Goal: Find contact information: Find contact information

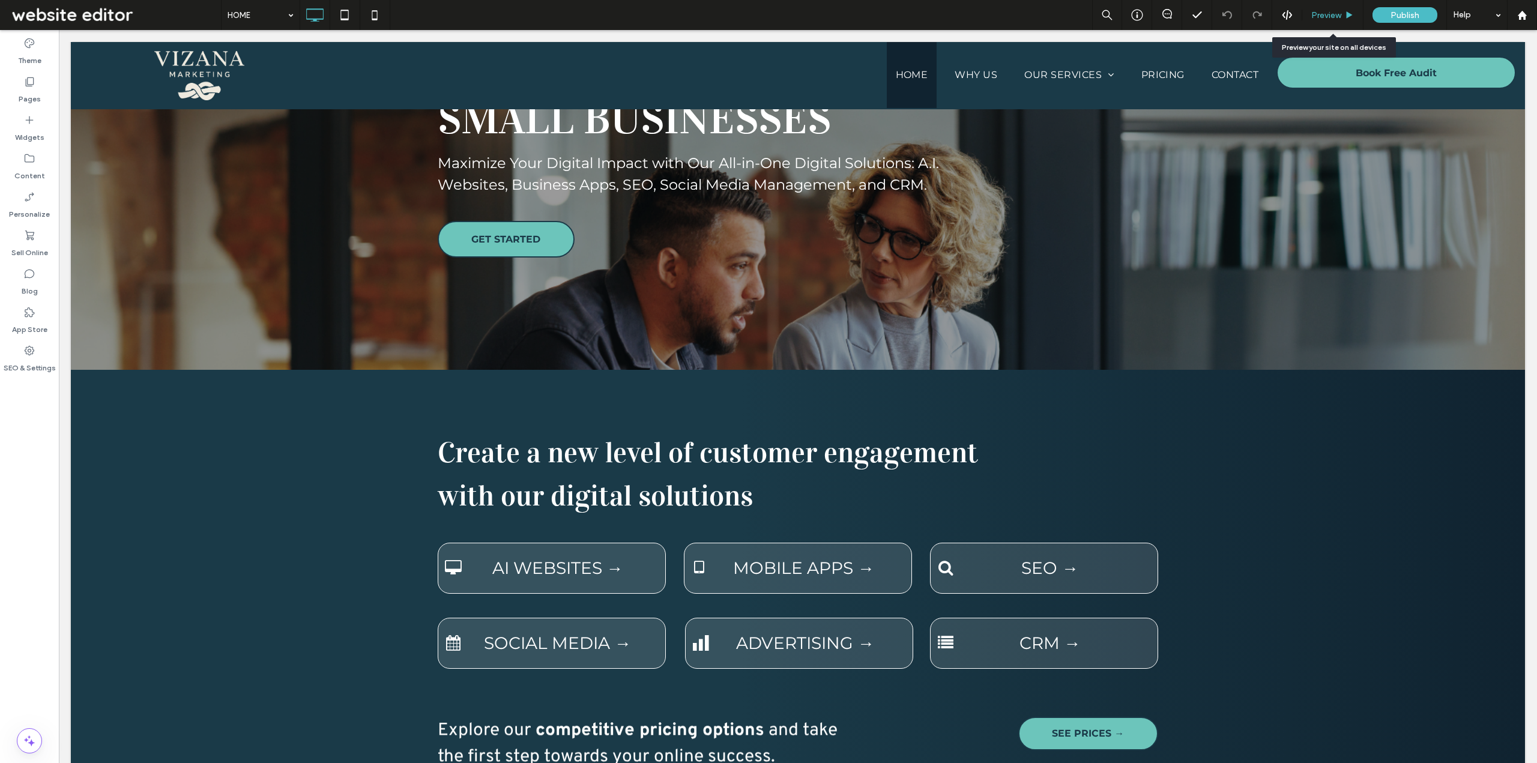
click at [1325, 15] on span "Preview" at bounding box center [1326, 15] width 30 height 10
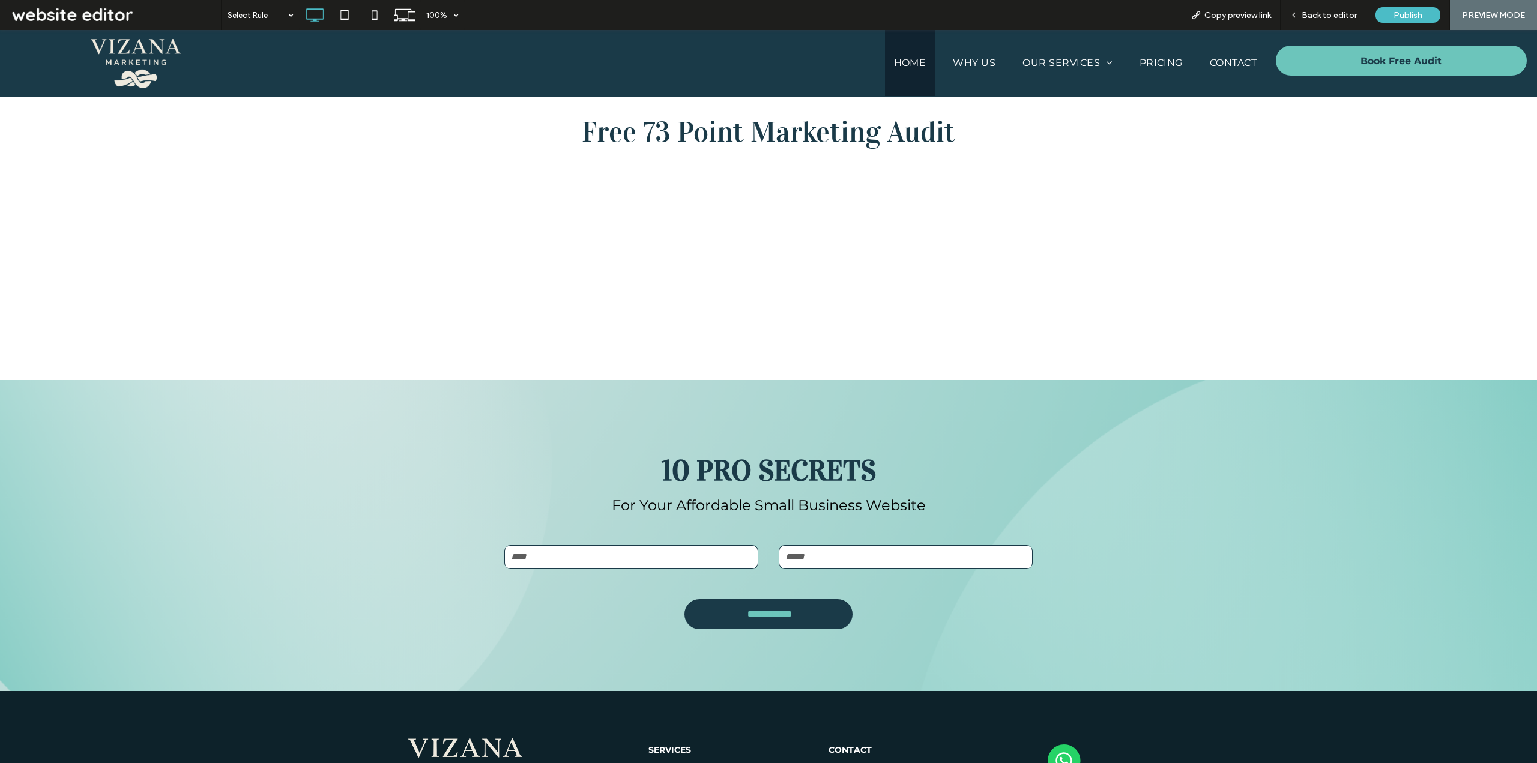
scroll to position [2602, 0]
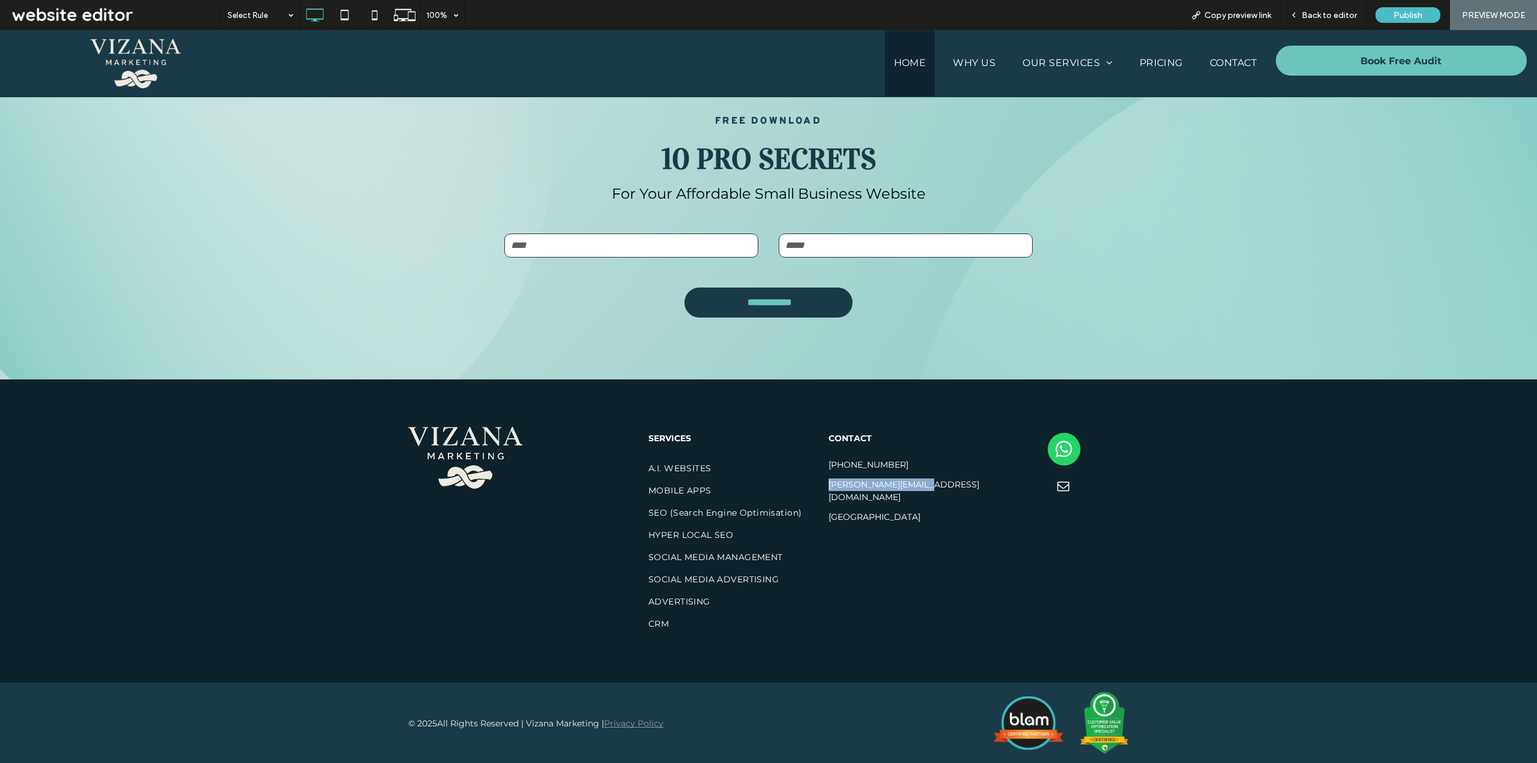
drag, startPoint x: 887, startPoint y: 489, endPoint x: 827, endPoint y: 488, distance: 60.7
click at [829, 488] on h6 "[PERSON_NAME][EMAIL_ADDRESS][DOMAIN_NAME]" at bounding box center [916, 491] width 175 height 28
copy h6 "[PERSON_NAME][EMAIL_ADDRESS][DOMAIN_NAME]"
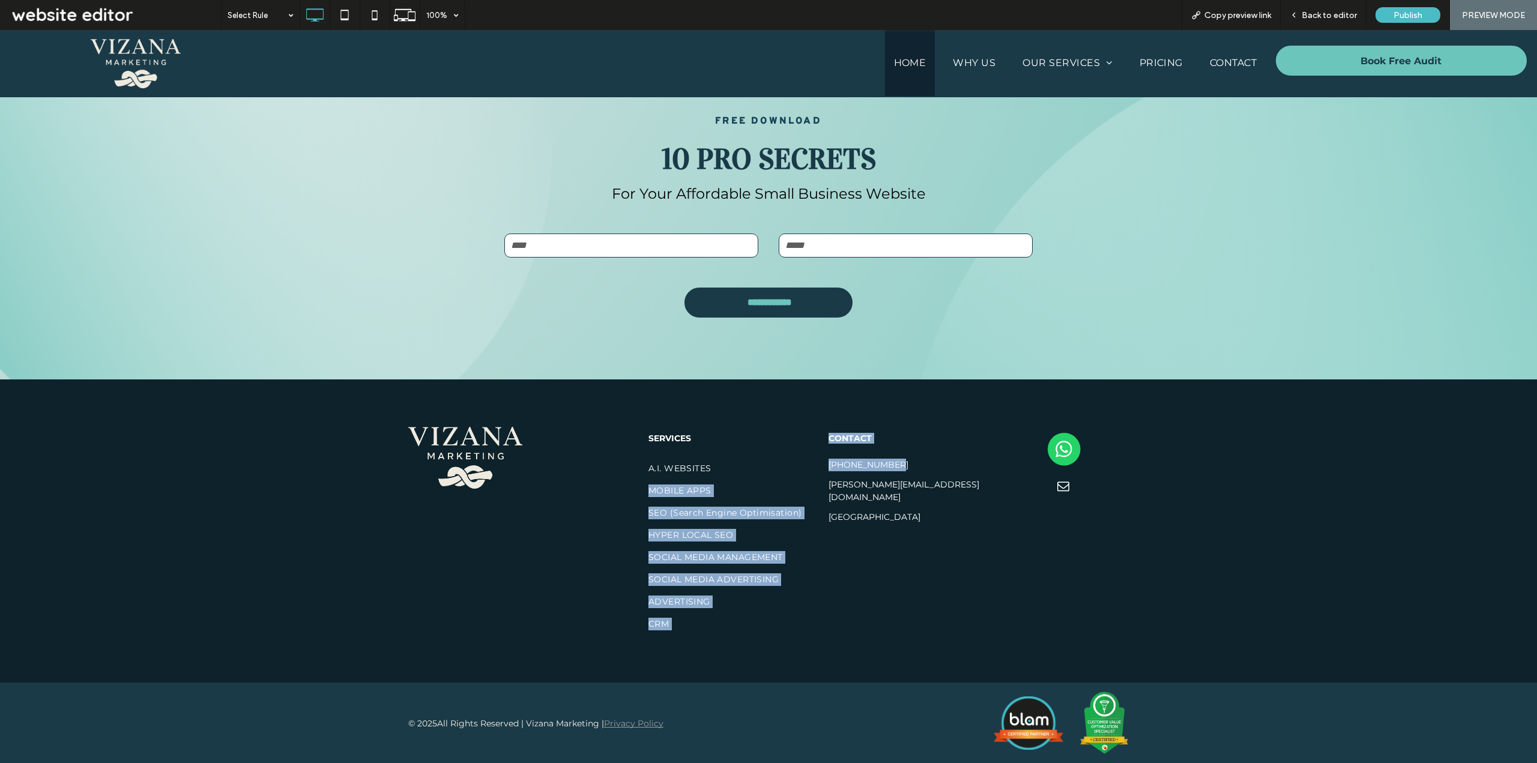
drag, startPoint x: 896, startPoint y: 460, endPoint x: 820, endPoint y: 460, distance: 76.9
click at [820, 460] on div "Click To Paste SERVICES A.I. WEBSITES MOBILE APPS SEO (Search Engine Optimisati…" at bounding box center [768, 531] width 721 height 208
copy div "MOBILE APPS SEO (Search Engine Optimisation) HYPER LOCAL SEO SOCIAL MEDIA MANAG…"
click at [901, 448] on div "CONTACT +447779997012 michael@vizana.co.uK United Kingdom Click To Paste" at bounding box center [919, 531] width 180 height 208
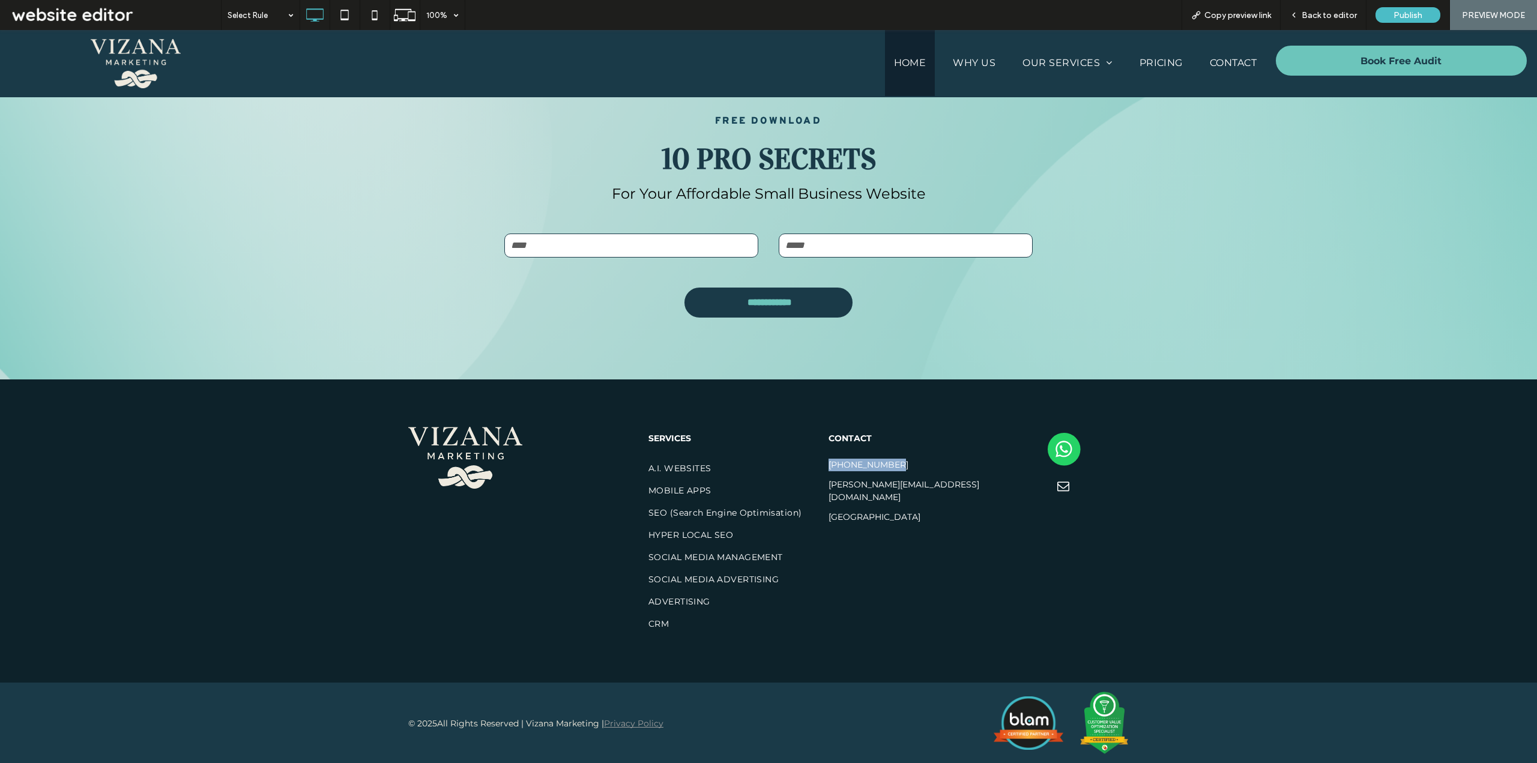
drag, startPoint x: 901, startPoint y: 461, endPoint x: 825, endPoint y: 466, distance: 75.8
click at [829, 466] on h6 "[PHONE_NUMBER]" at bounding box center [916, 465] width 175 height 15
copy h6 "[PHONE_NUMBER]"
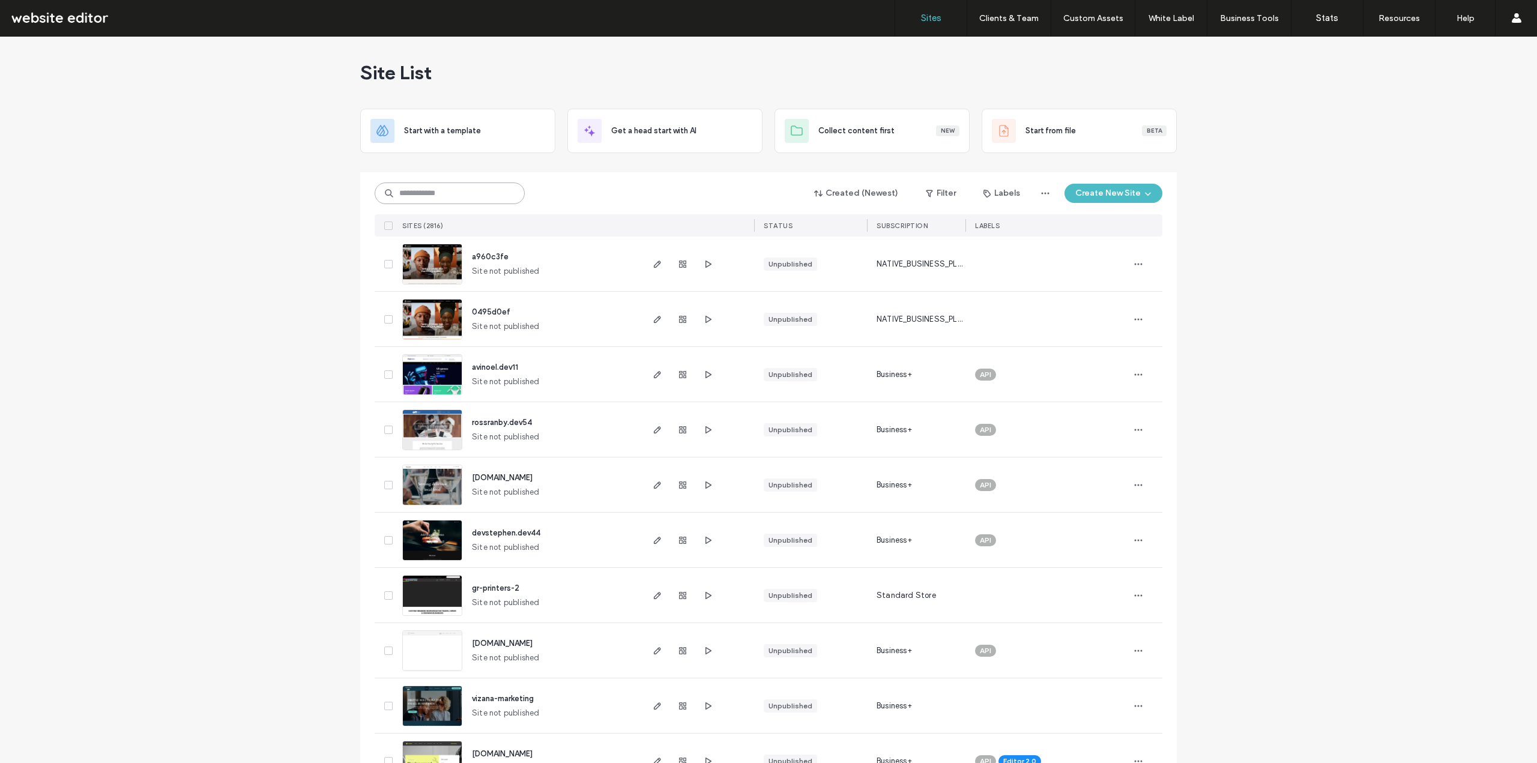
click at [418, 187] on input at bounding box center [450, 194] width 150 height 22
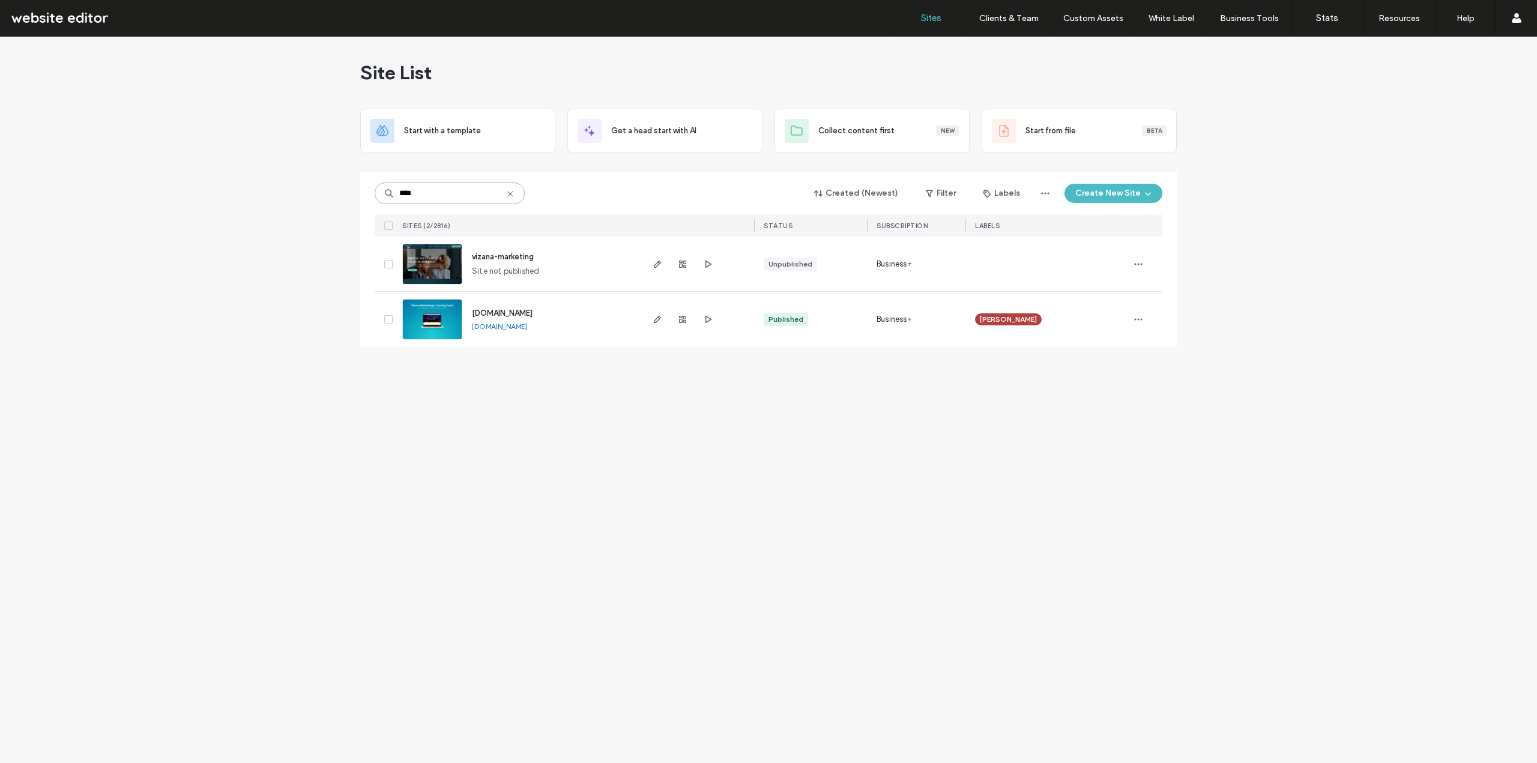
type input "****"
drag, startPoint x: 497, startPoint y: 324, endPoint x: 531, endPoint y: 328, distance: 33.8
click at [531, 328] on div "www.vizana.co.uk www.vizana.co.uk" at bounding box center [551, 319] width 178 height 55
copy div "www.vizana.co.uk"
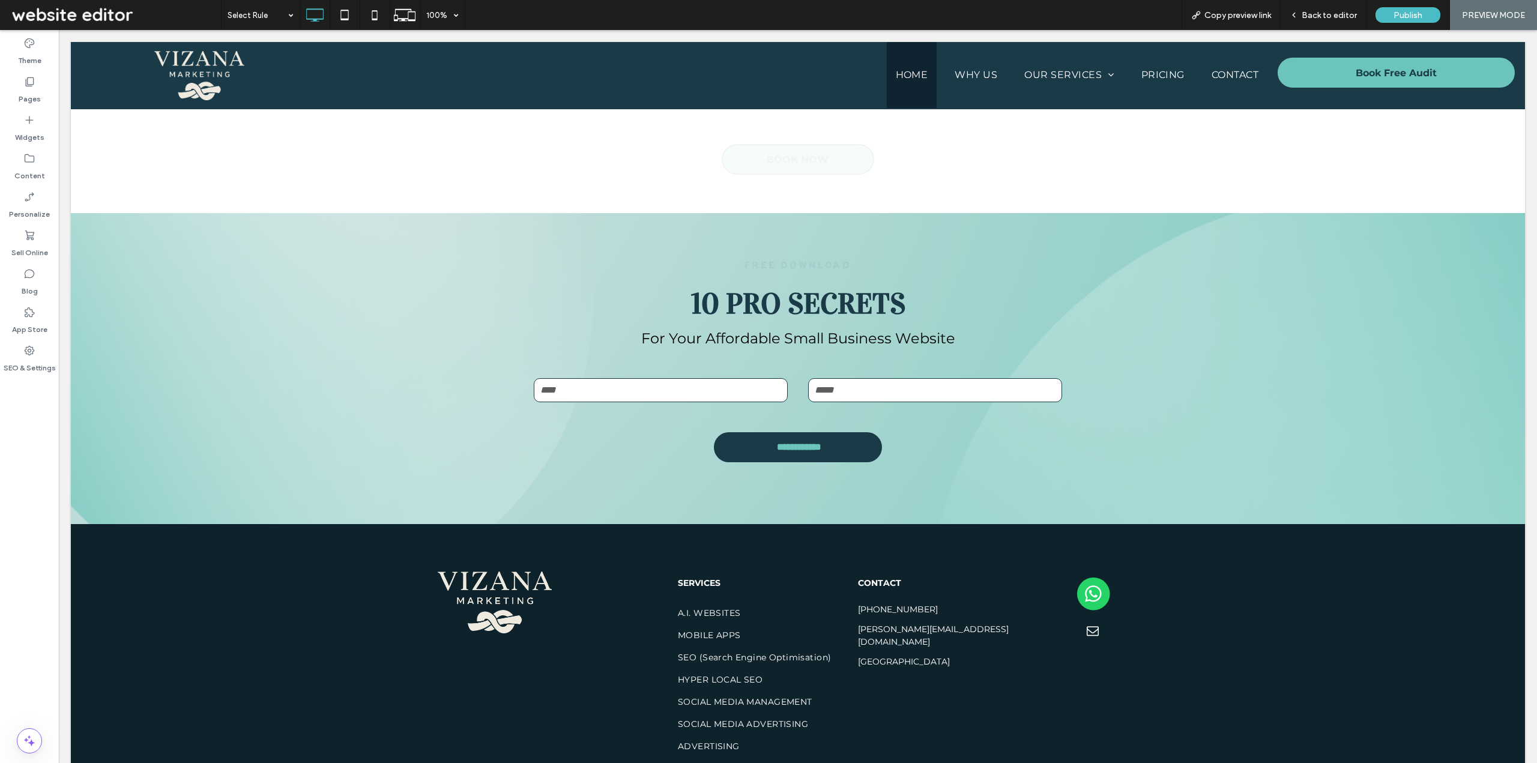
scroll to position [2626, 0]
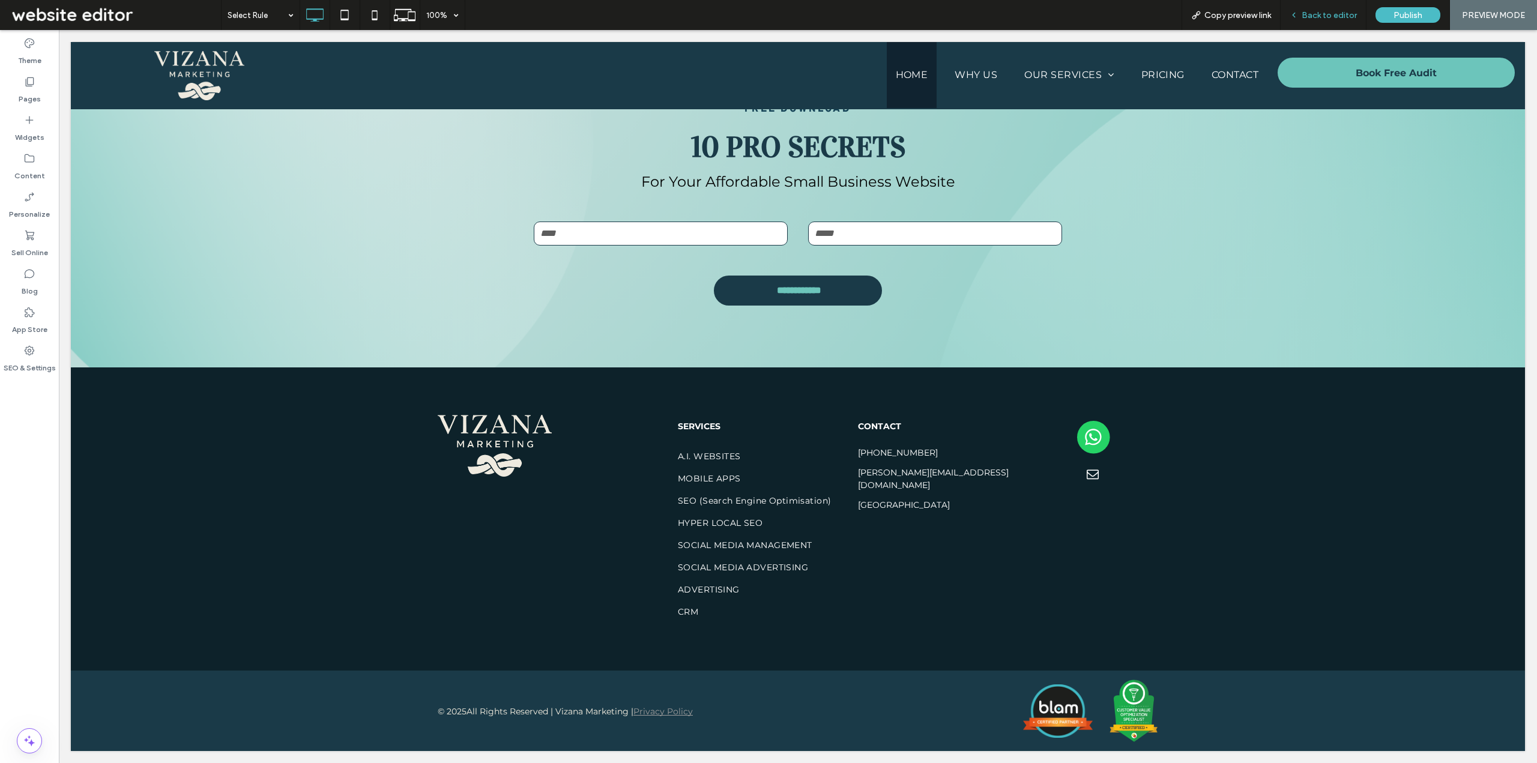
click at [1333, 13] on span "Back to editor" at bounding box center [1329, 15] width 55 height 10
click at [1332, 9] on div "Preview" at bounding box center [1332, 15] width 61 height 30
click at [1328, 16] on span "Preview" at bounding box center [1326, 15] width 30 height 10
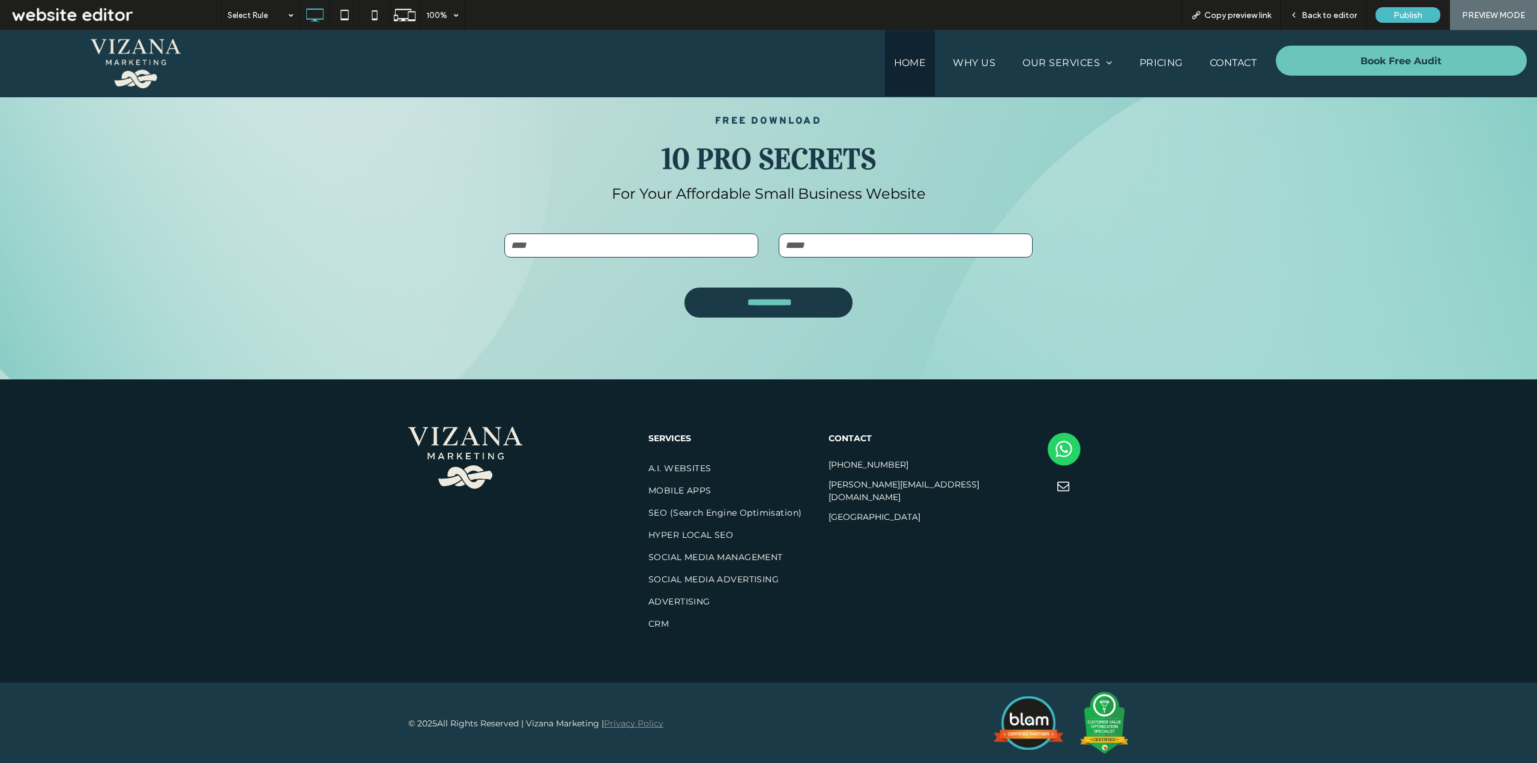
scroll to position [2602, 0]
drag, startPoint x: 854, startPoint y: 484, endPoint x: 826, endPoint y: 485, distance: 28.8
click at [829, 485] on h6 "michael@vizana.co.uK" at bounding box center [916, 491] width 175 height 28
copy h6 "michael@vizana.co.uK"
drag, startPoint x: 868, startPoint y: 464, endPoint x: 826, endPoint y: 468, distance: 42.2
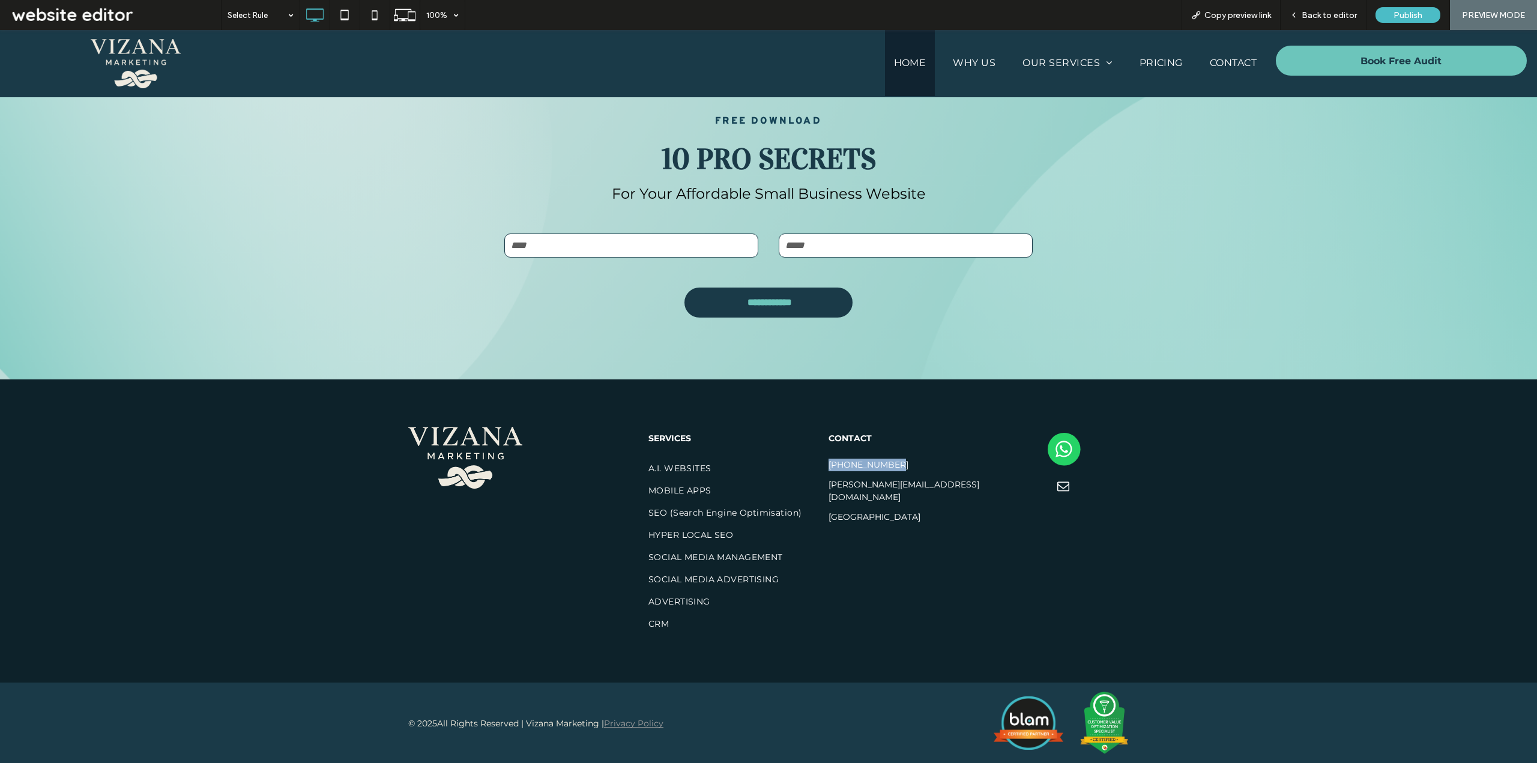
click at [829, 468] on h6 "[PHONE_NUMBER]" at bounding box center [916, 465] width 175 height 15
copy h6 "[PHONE_NUMBER]"
